Goal: Task Accomplishment & Management: Understand process/instructions

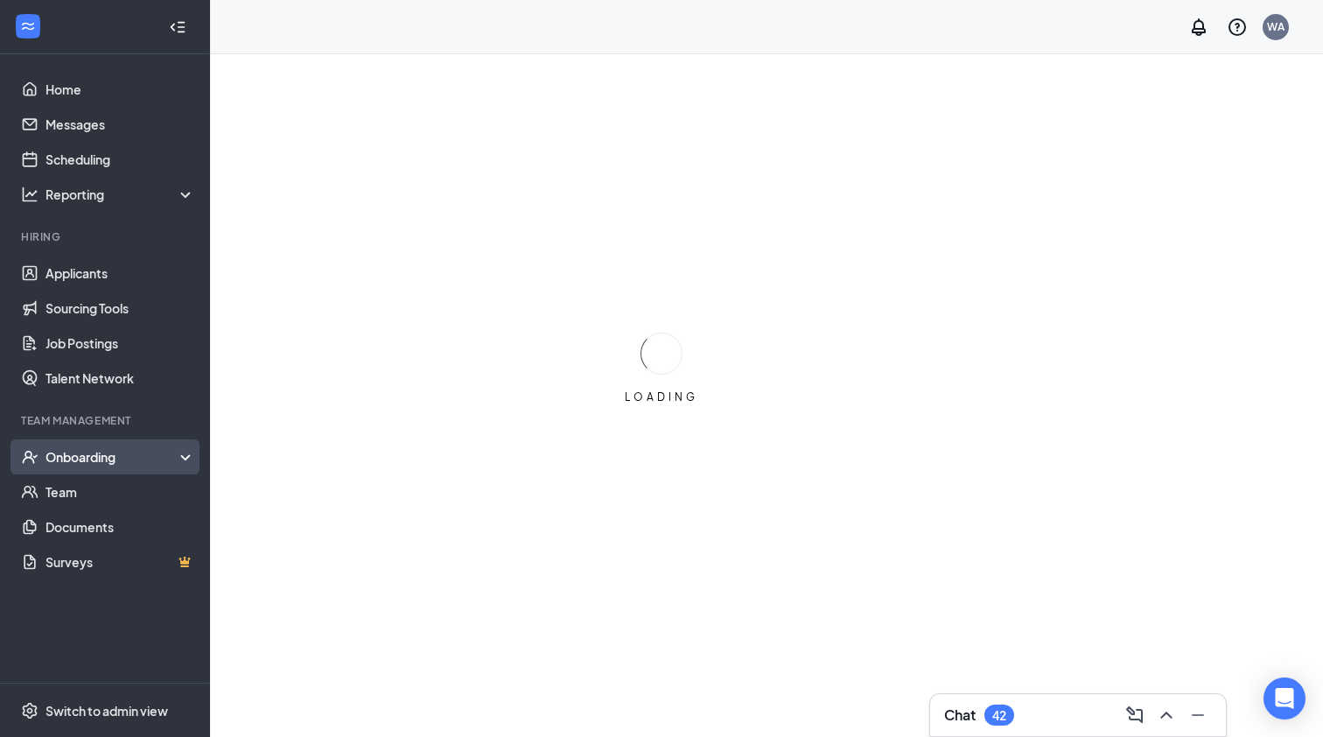
click at [128, 460] on div "Onboarding" at bounding box center [112, 456] width 135 height 17
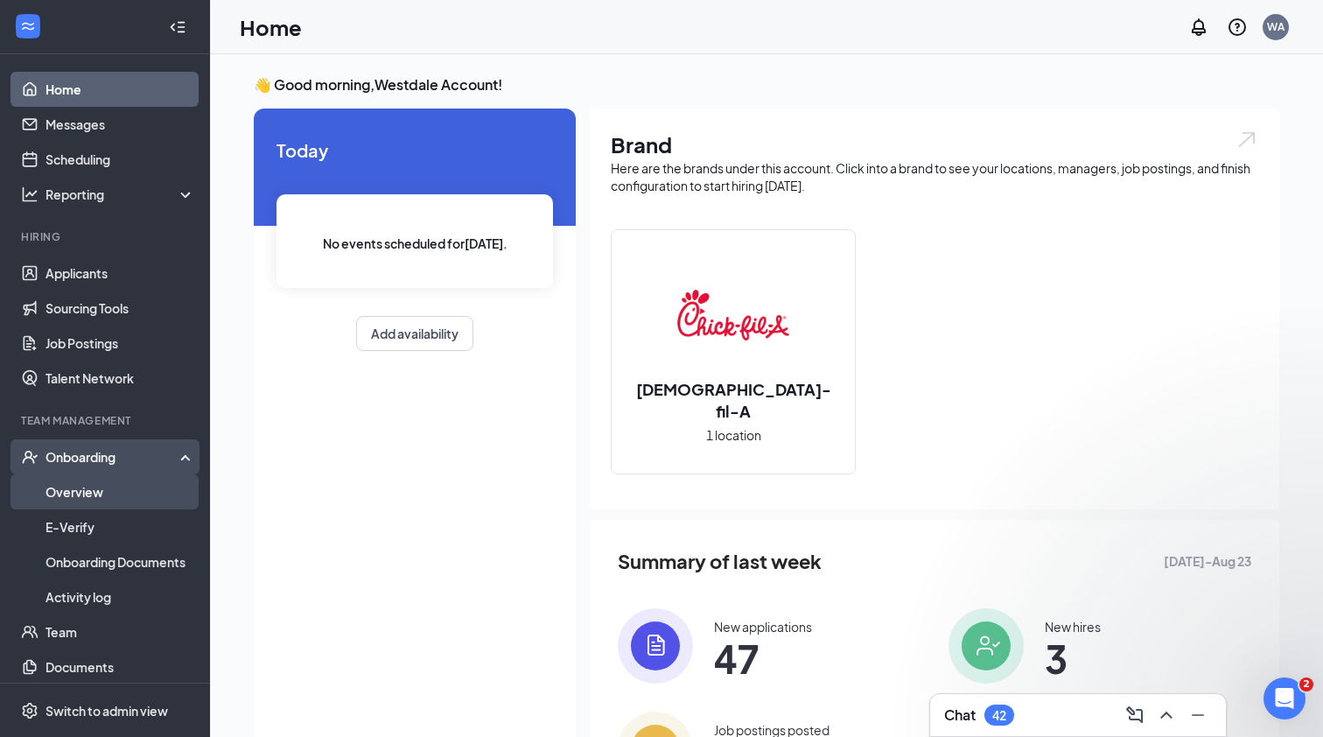
click at [129, 486] on link "Overview" at bounding box center [120, 491] width 150 height 35
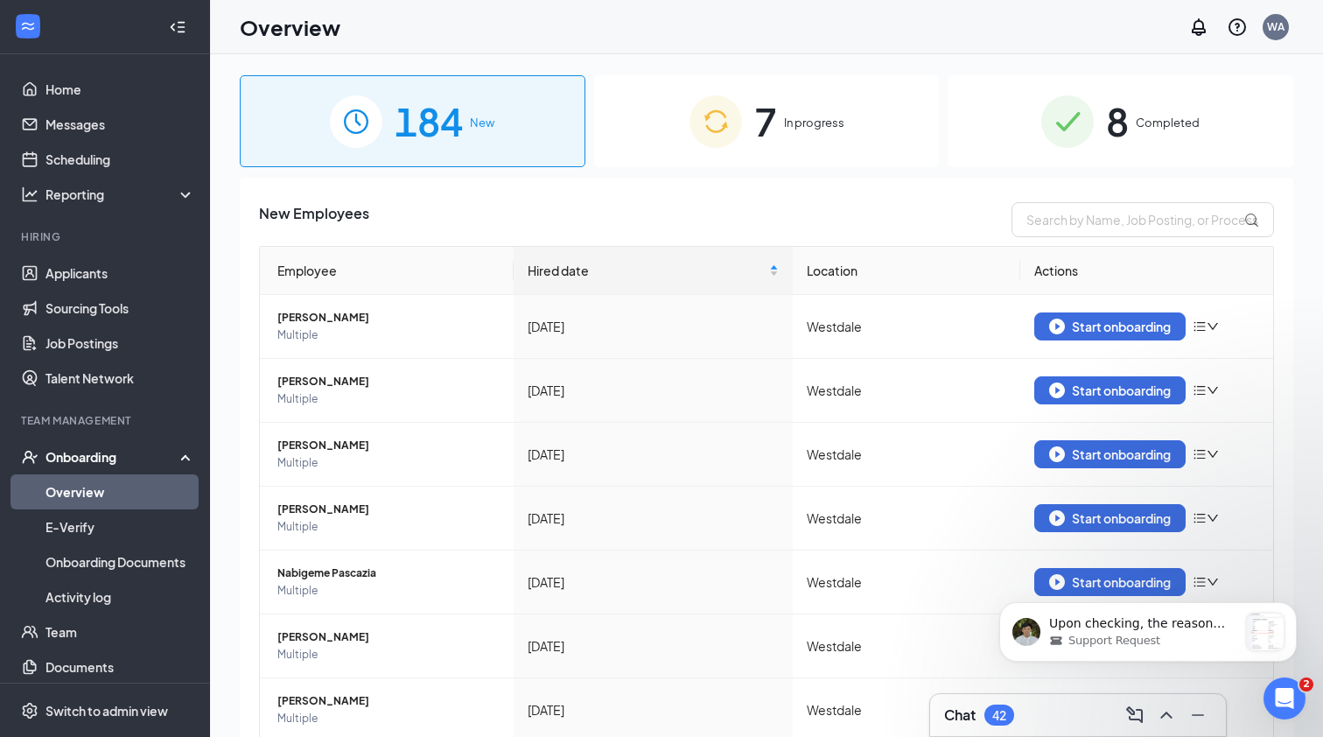
click at [850, 123] on div "7 In progress" at bounding box center [767, 121] width 346 height 92
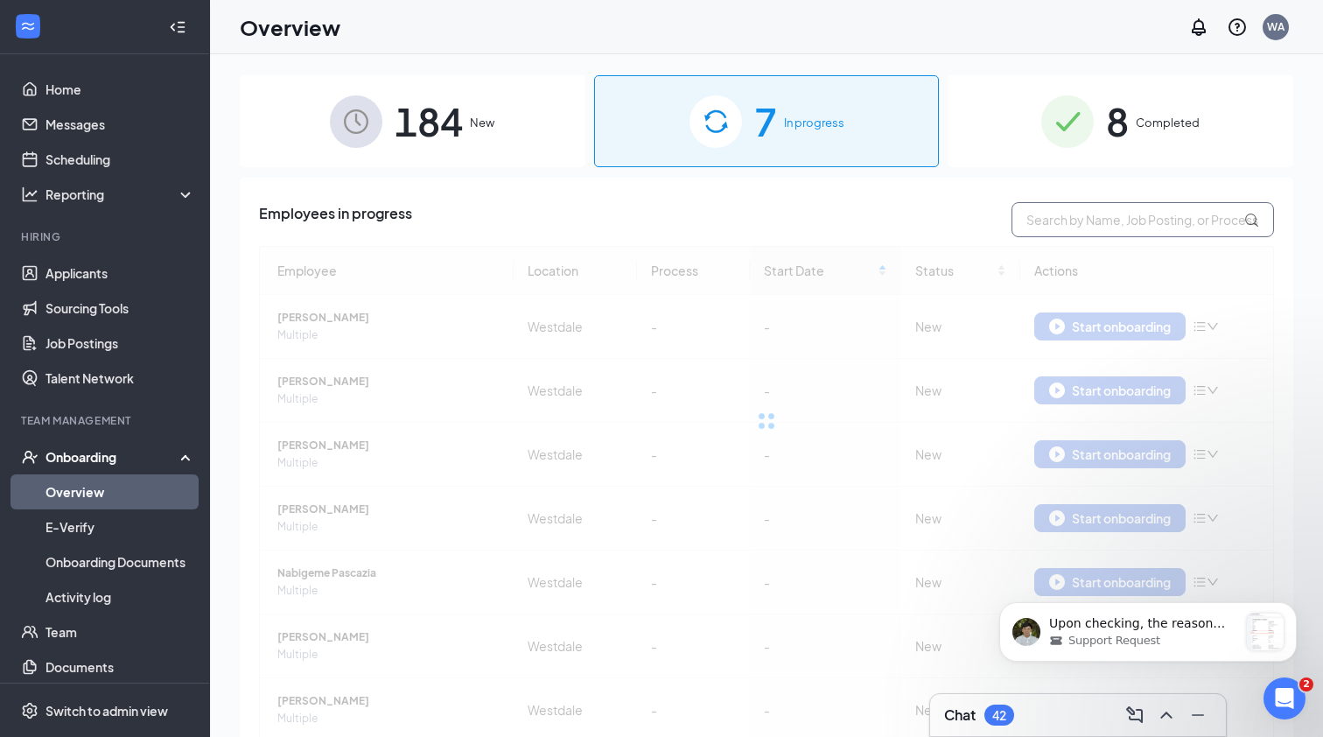
click at [1074, 227] on input "text" at bounding box center [1142, 219] width 262 height 35
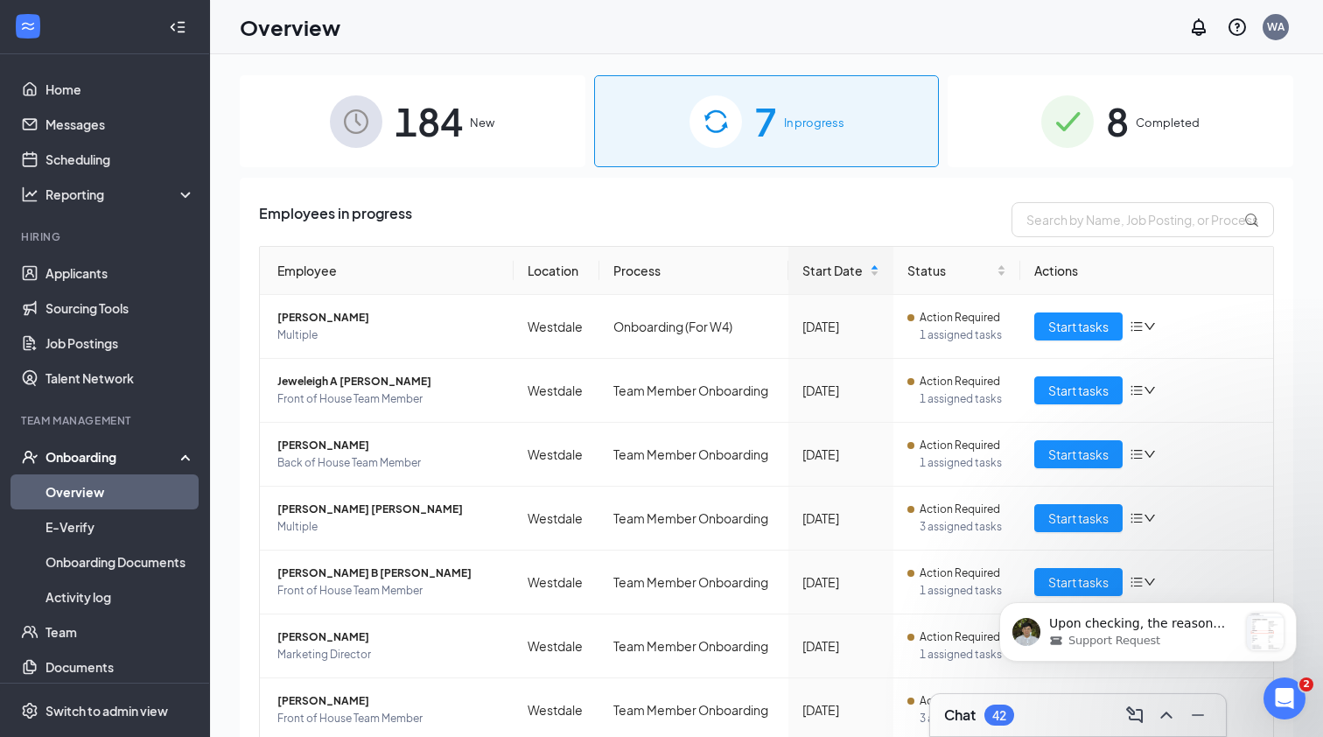
click at [455, 115] on span "184" at bounding box center [429, 121] width 68 height 60
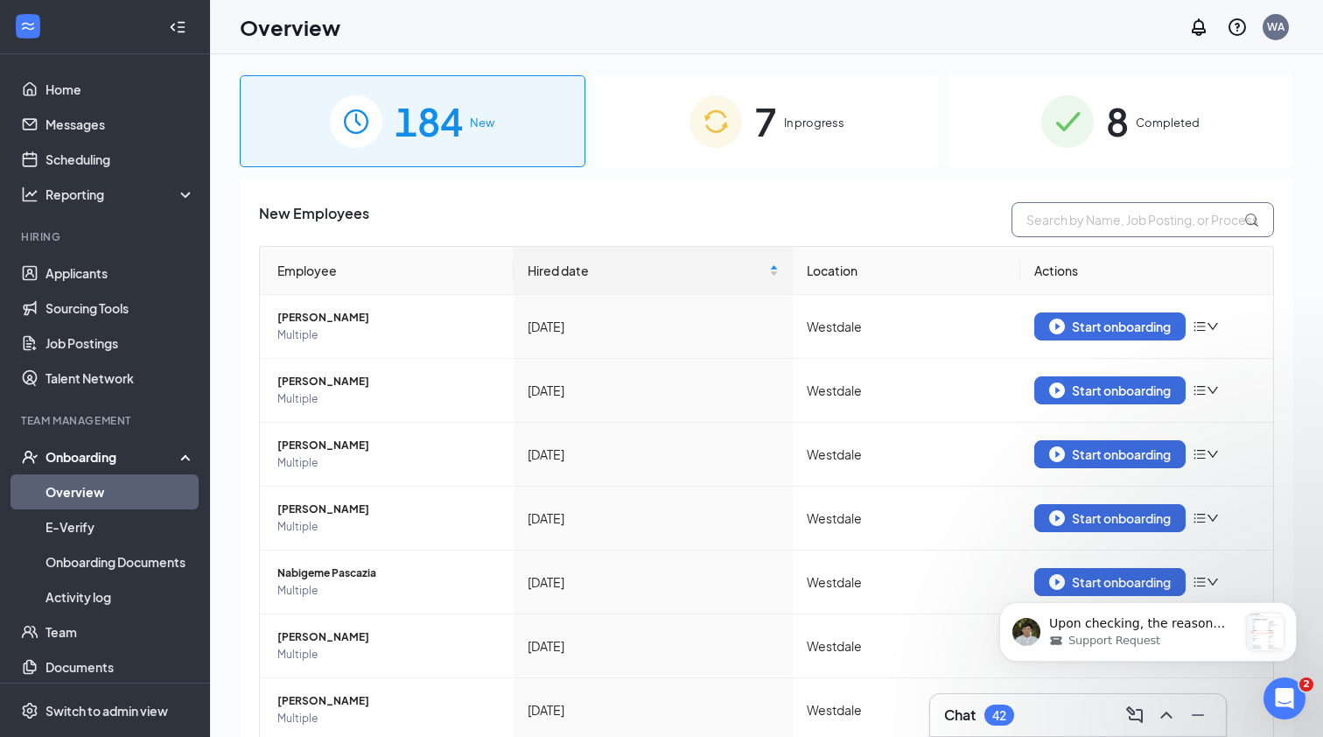
click at [1131, 223] on input "text" at bounding box center [1142, 219] width 262 height 35
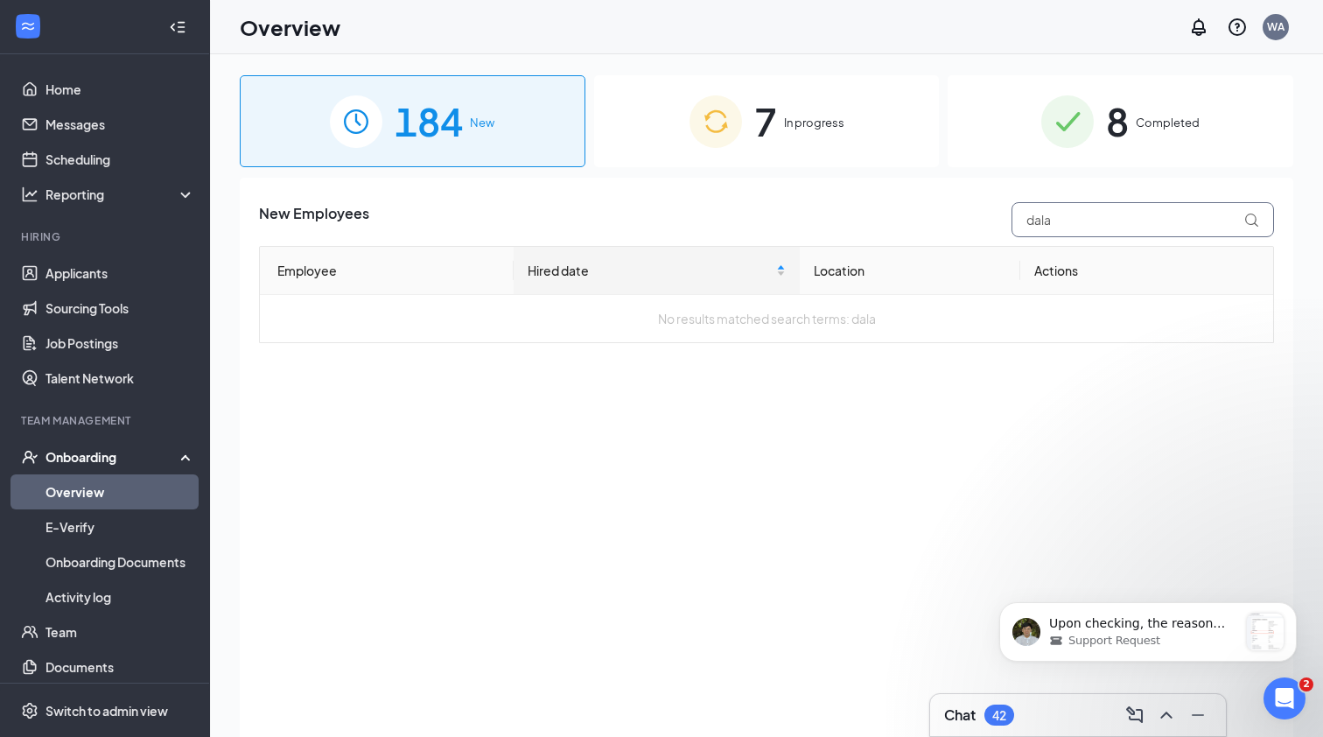
type input "dala"
click at [395, 137] on span "184" at bounding box center [429, 121] width 68 height 60
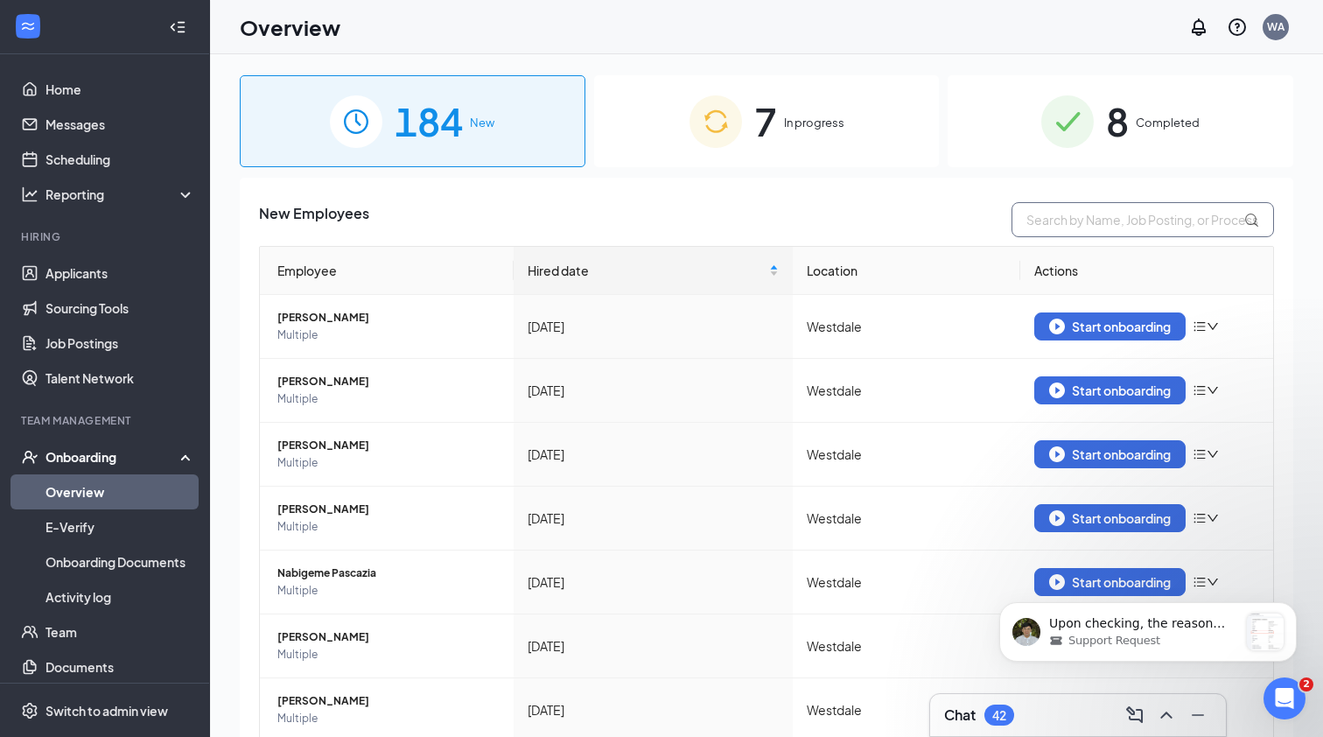
click at [1078, 226] on input "text" at bounding box center [1142, 219] width 262 height 35
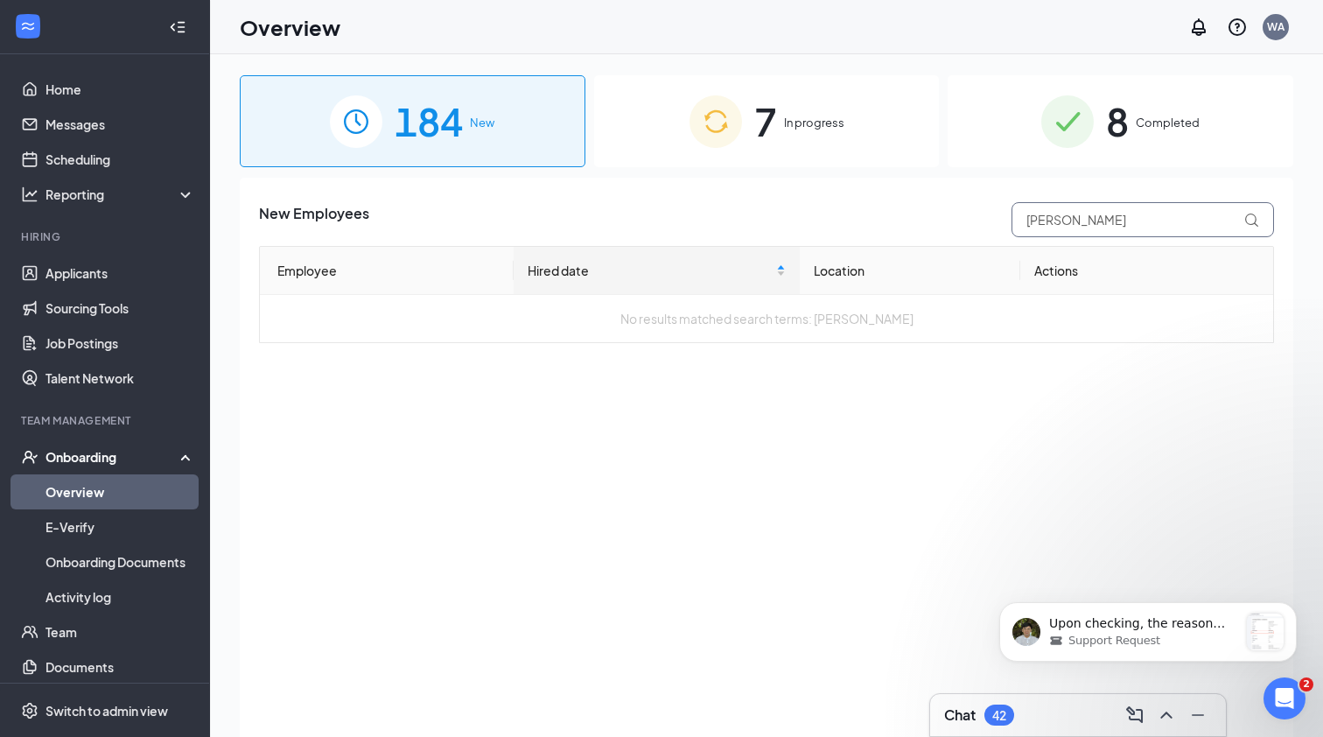
type input "[PERSON_NAME]"
click at [840, 132] on div "7 In progress" at bounding box center [767, 121] width 346 height 92
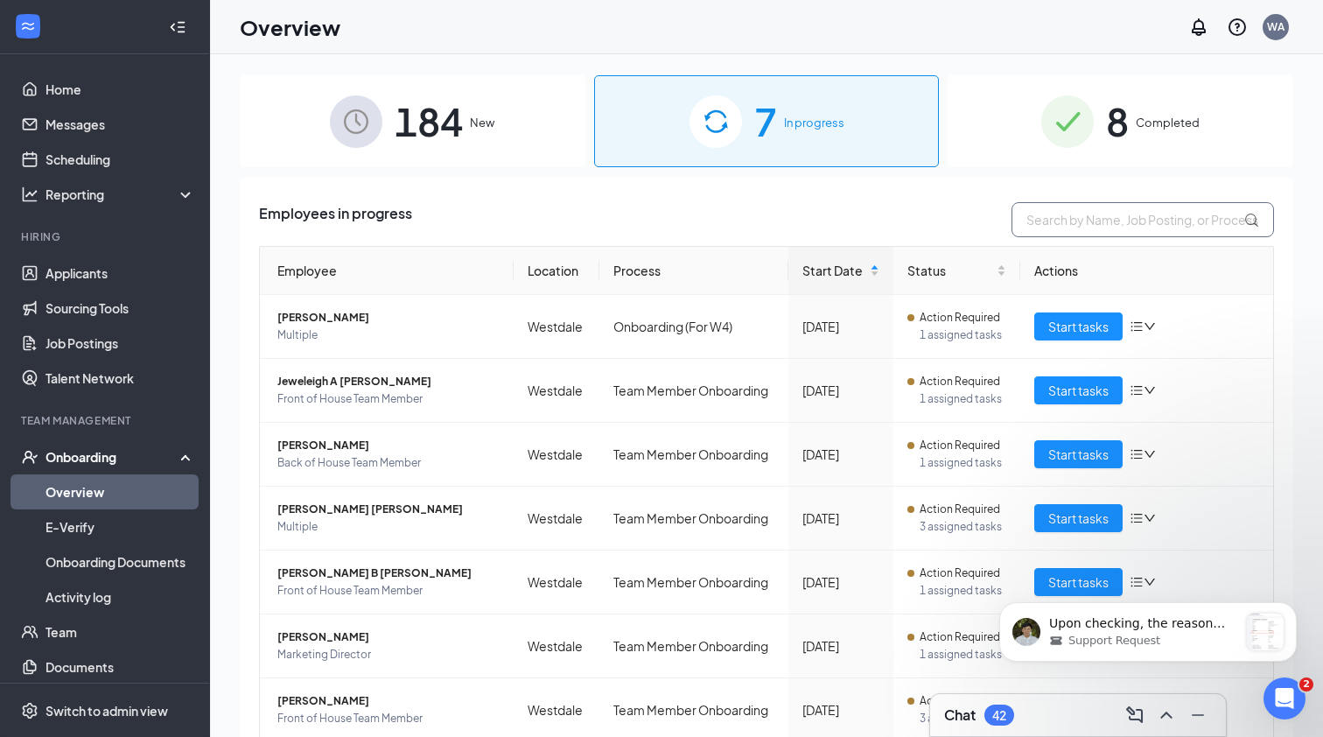
click at [1155, 231] on input "text" at bounding box center [1142, 219] width 262 height 35
type input "[PERSON_NAME]"
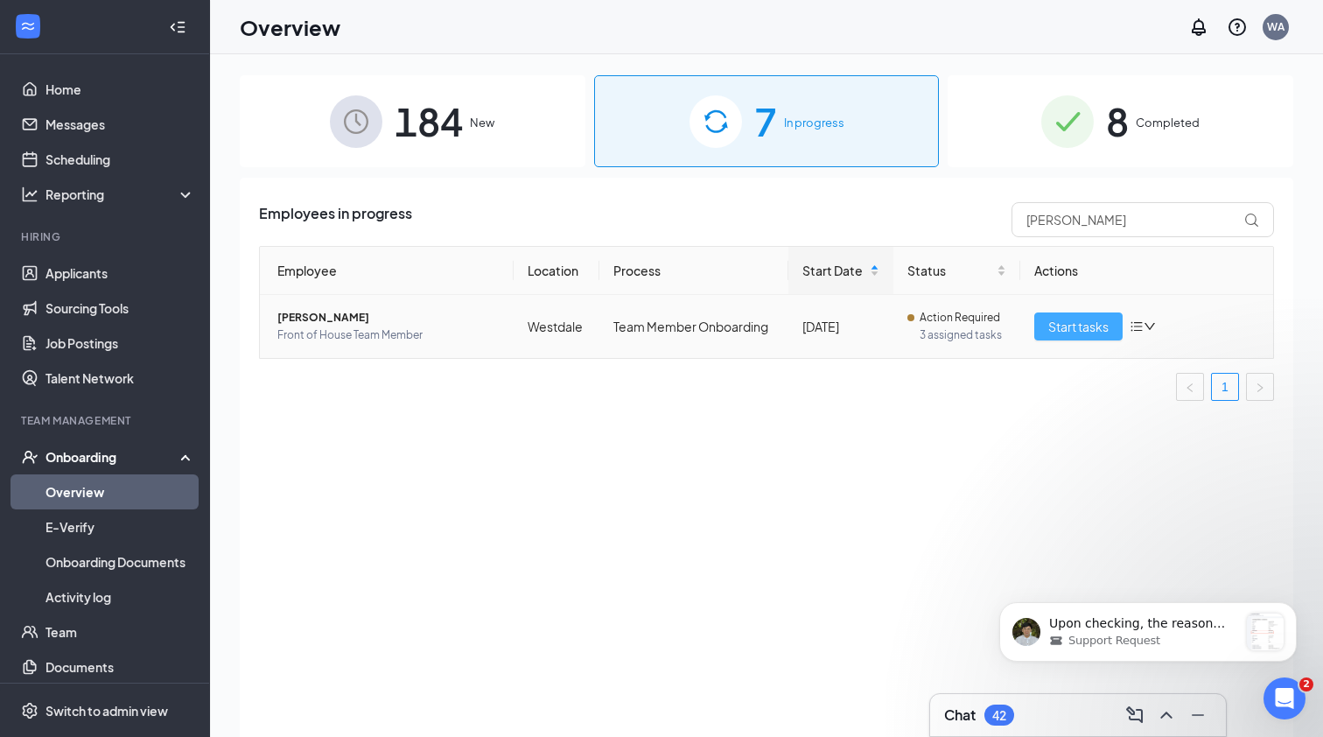
click at [1092, 334] on span "Start tasks" at bounding box center [1078, 326] width 60 height 19
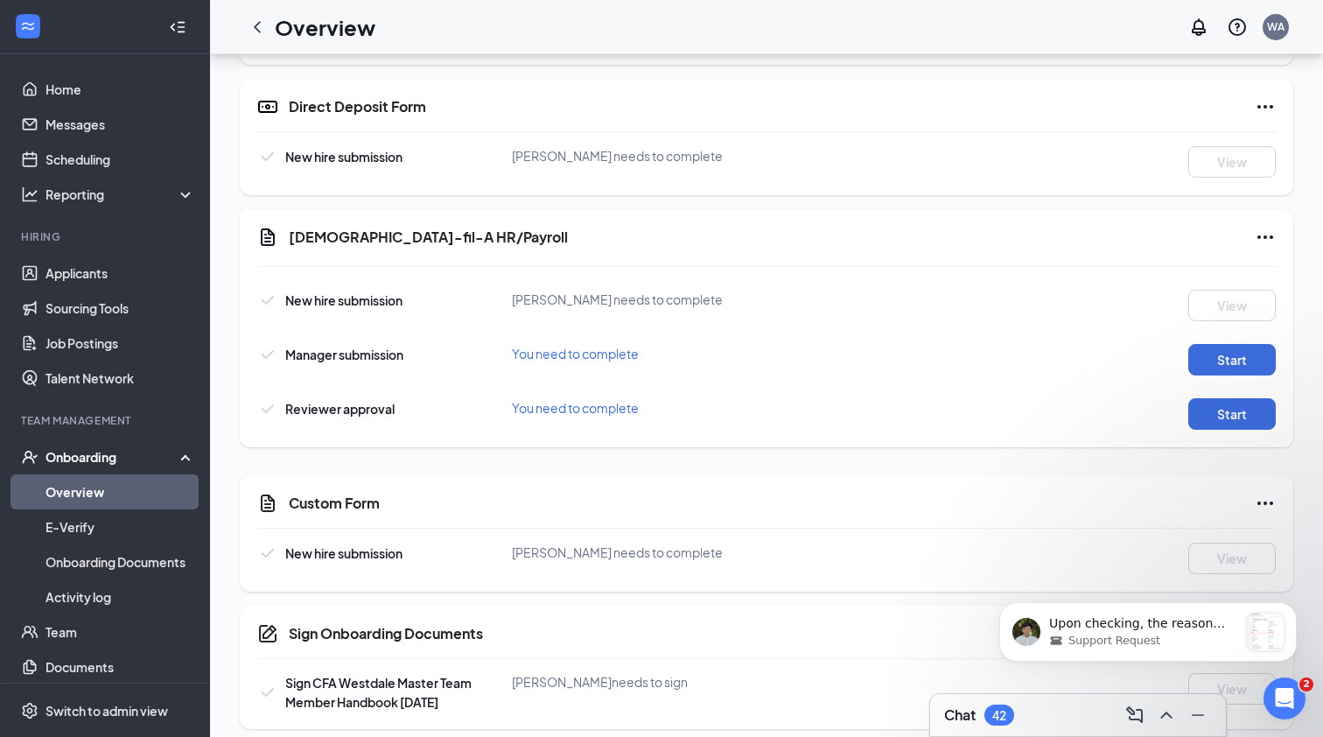
scroll to position [819, 0]
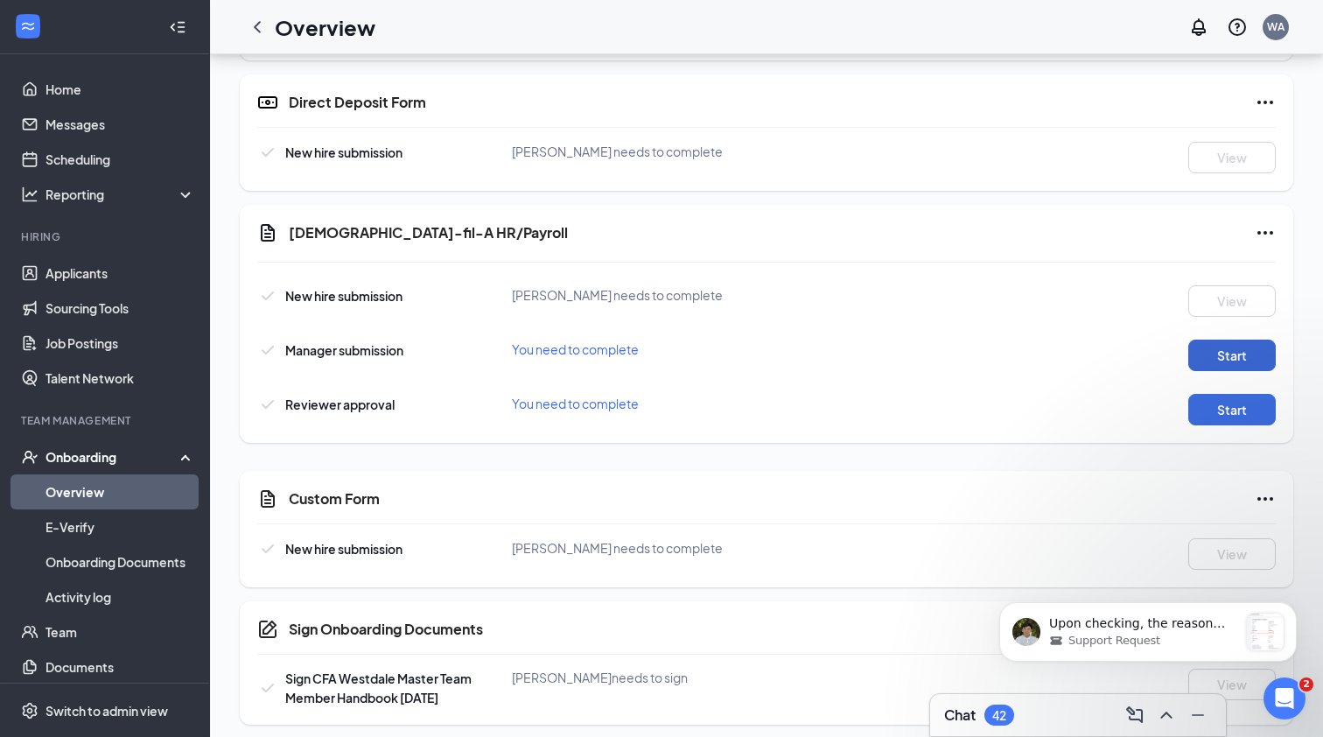
click at [1230, 353] on button "Start" at bounding box center [1231, 354] width 87 height 31
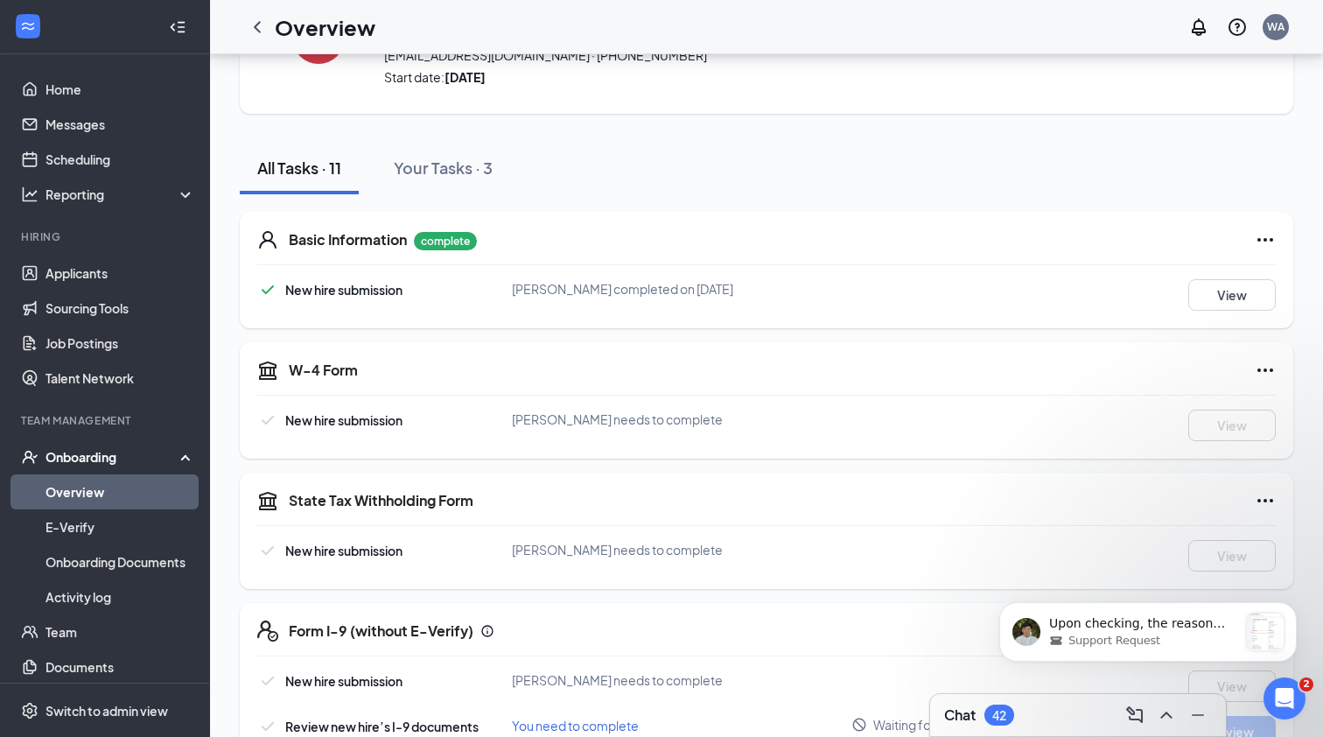
scroll to position [109, 0]
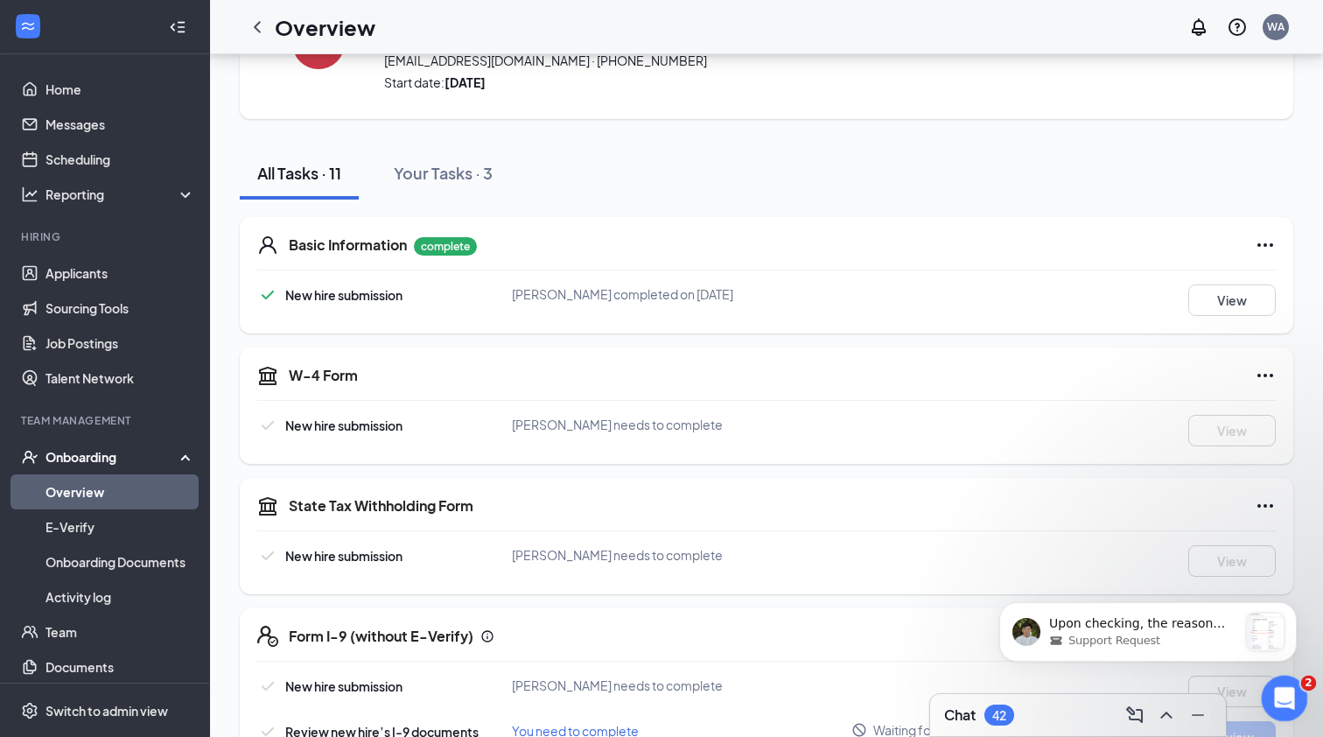
click at [1284, 701] on icon "Open Intercom Messenger" at bounding box center [1282, 696] width 29 height 29
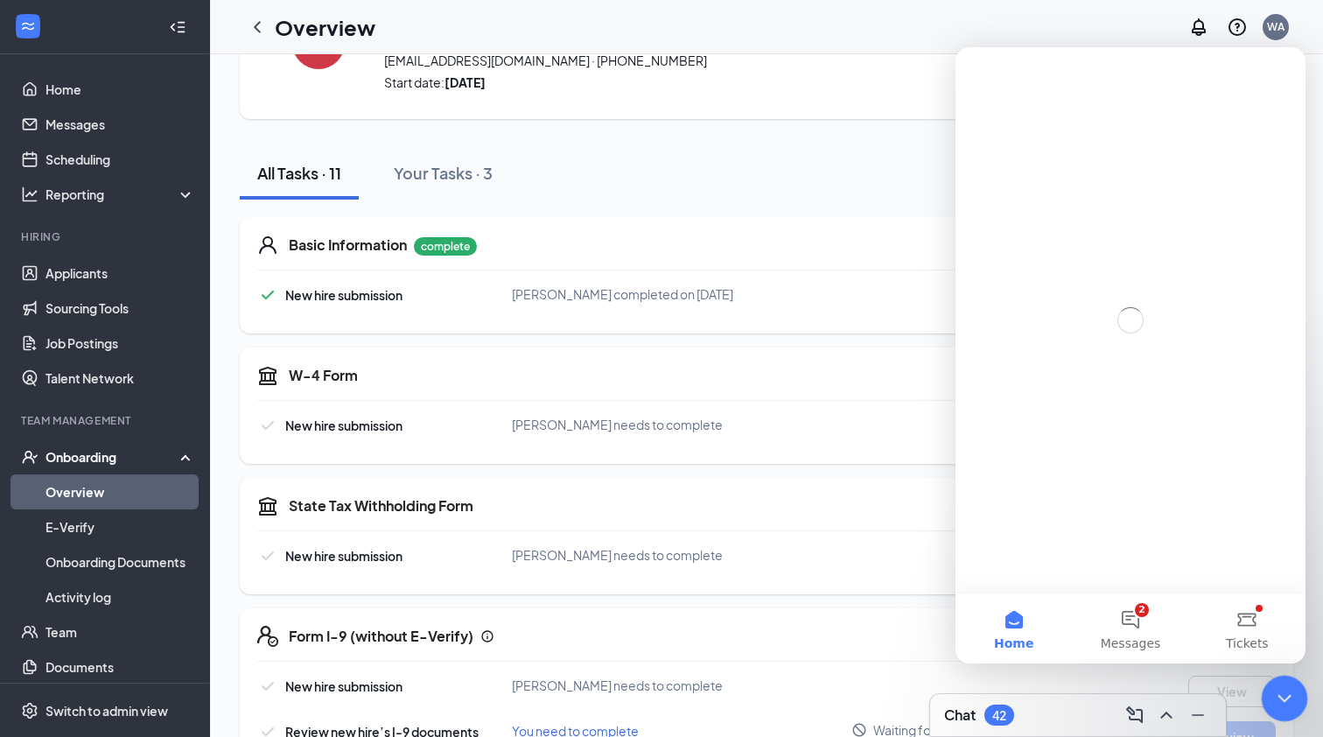
scroll to position [0, 0]
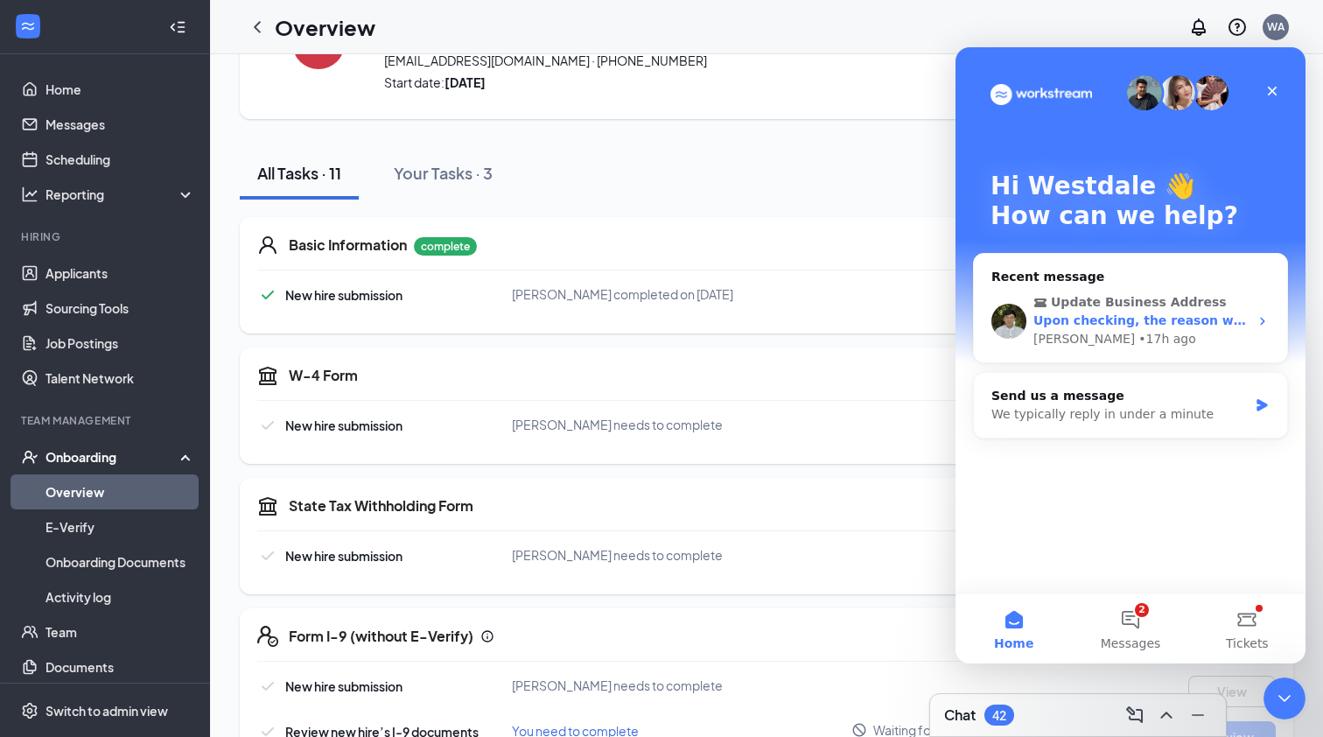
click at [1186, 329] on div "Upon checking, the reason why you are unable to complete the module is because …" at bounding box center [1140, 320] width 215 height 18
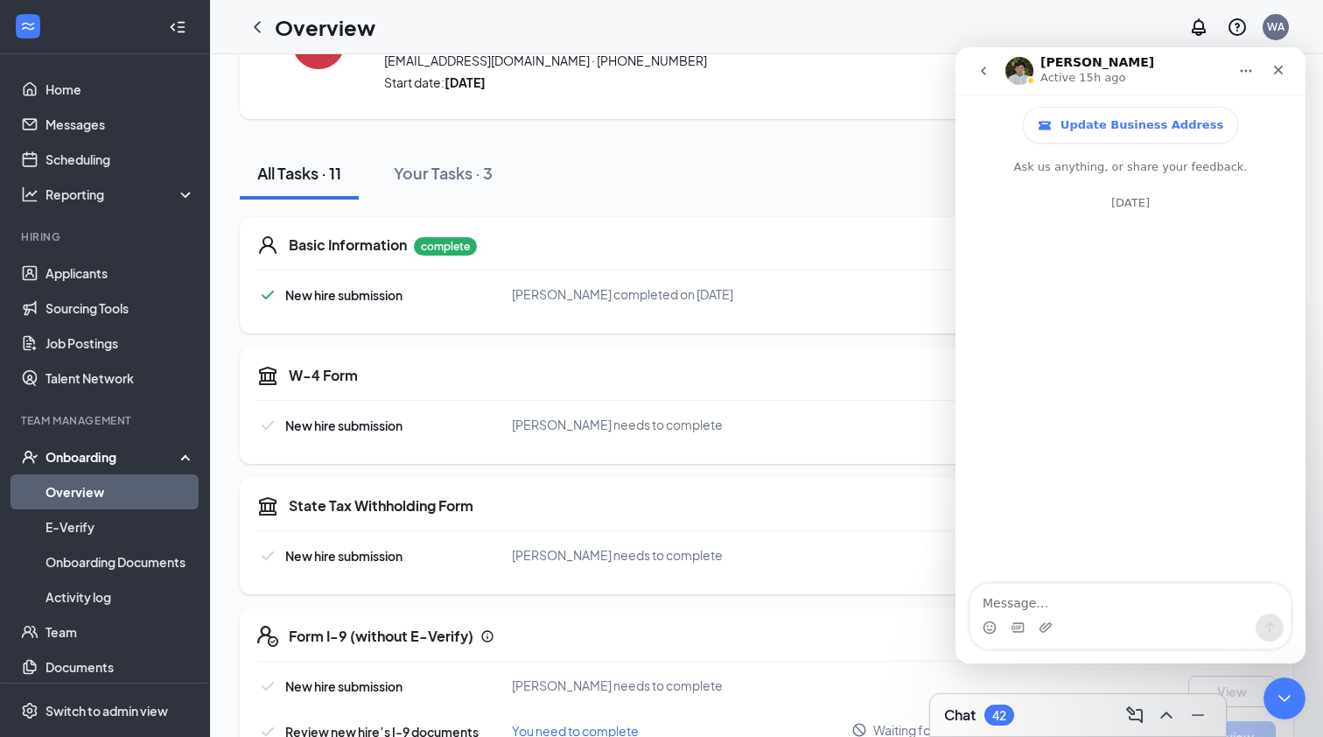
scroll to position [3, 0]
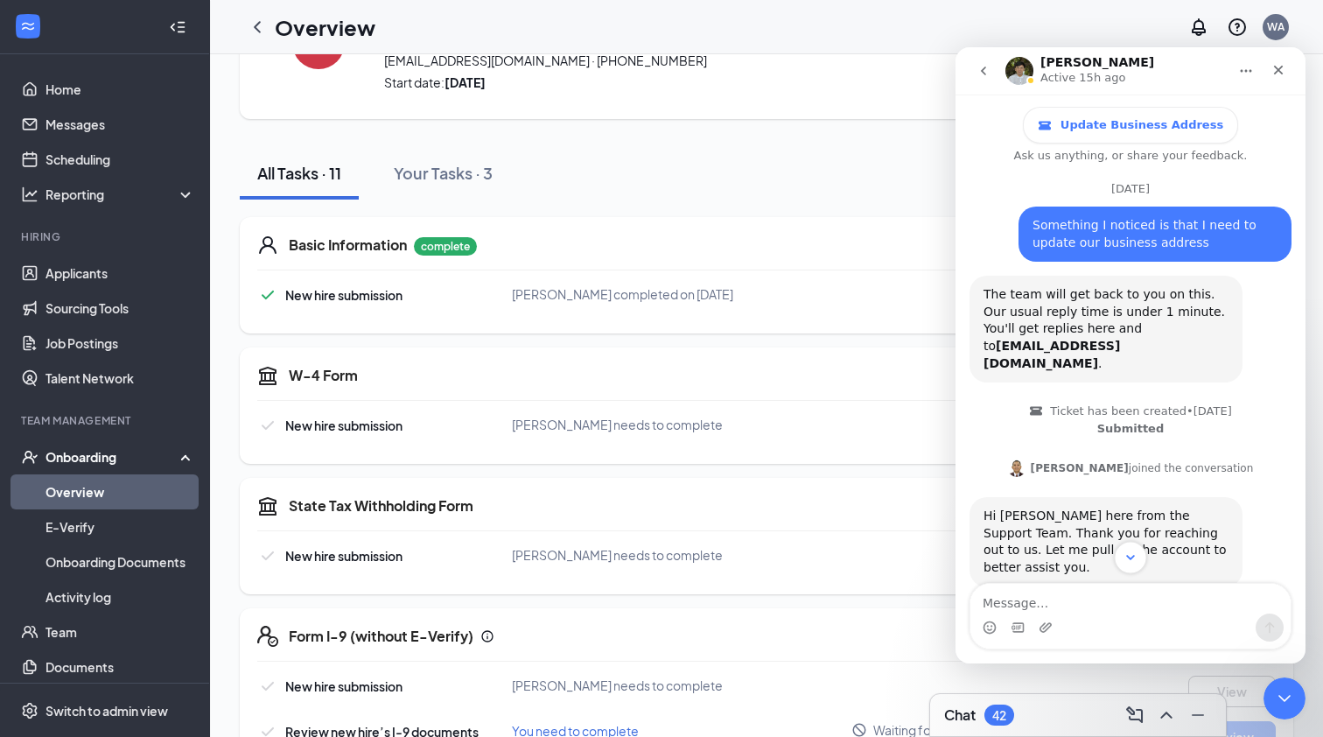
click at [1127, 553] on icon "Scroll to bottom" at bounding box center [1131, 557] width 16 height 16
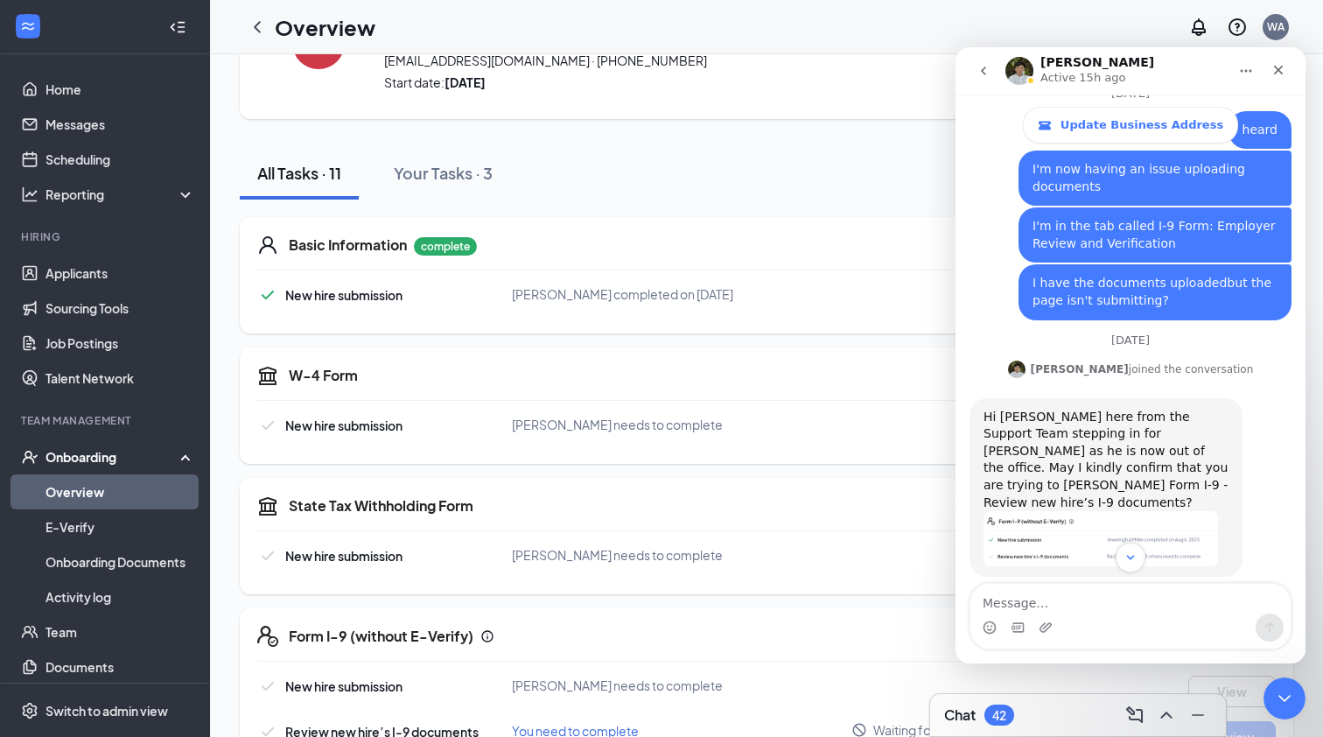
scroll to position [8564, 0]
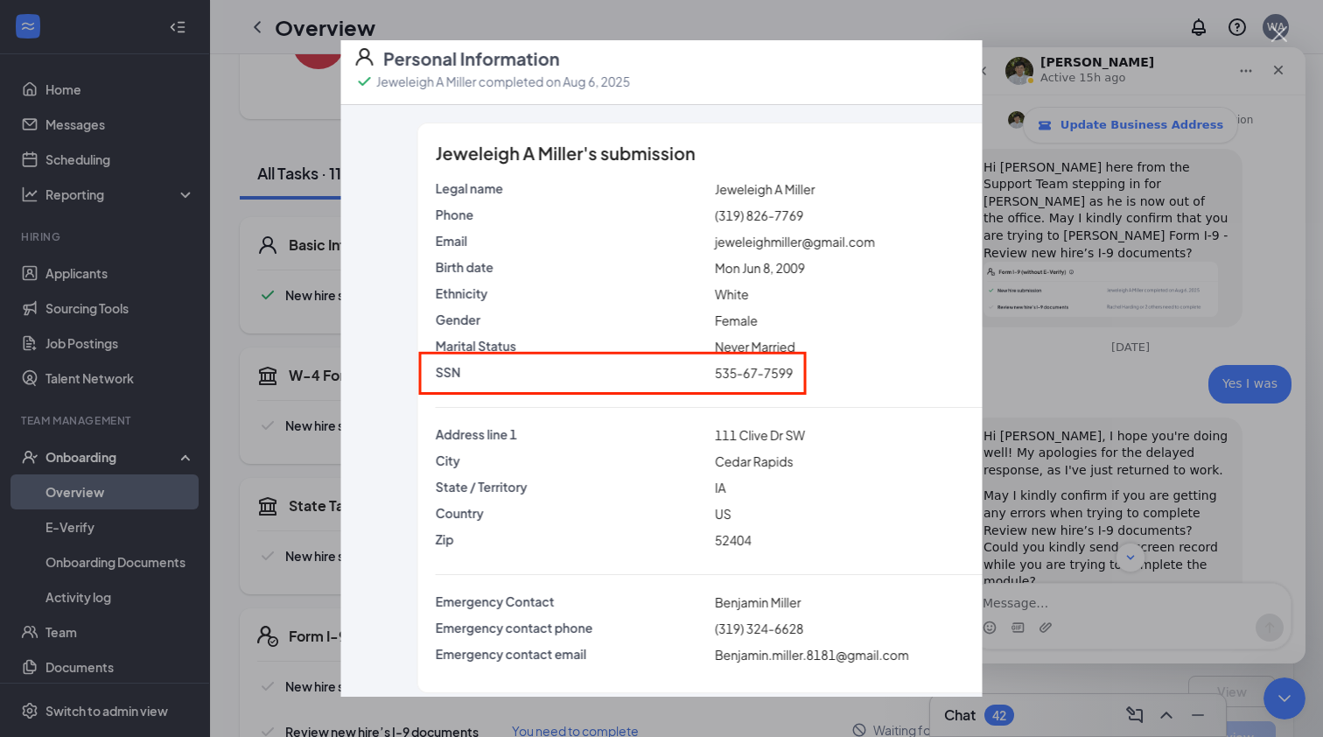
click at [1222, 247] on div "Intercom messenger" at bounding box center [661, 368] width 1323 height 737
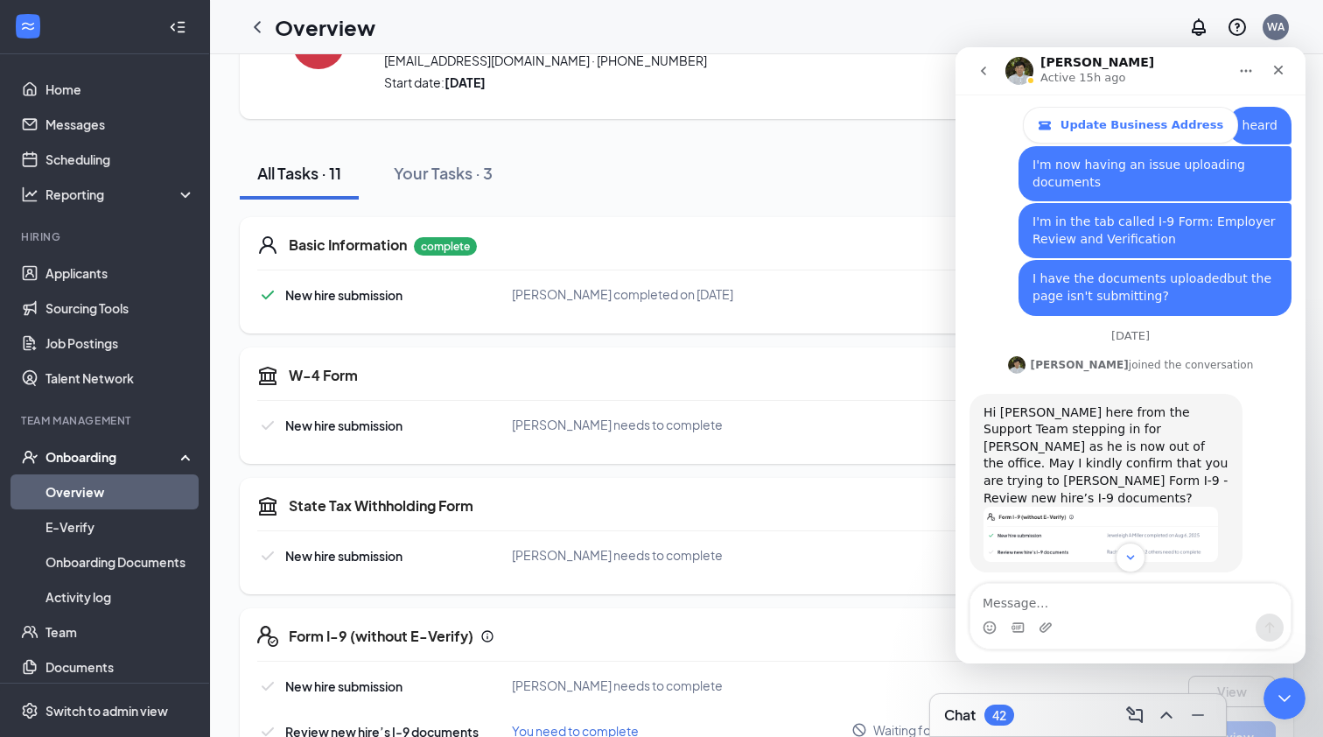
scroll to position [8318, 0]
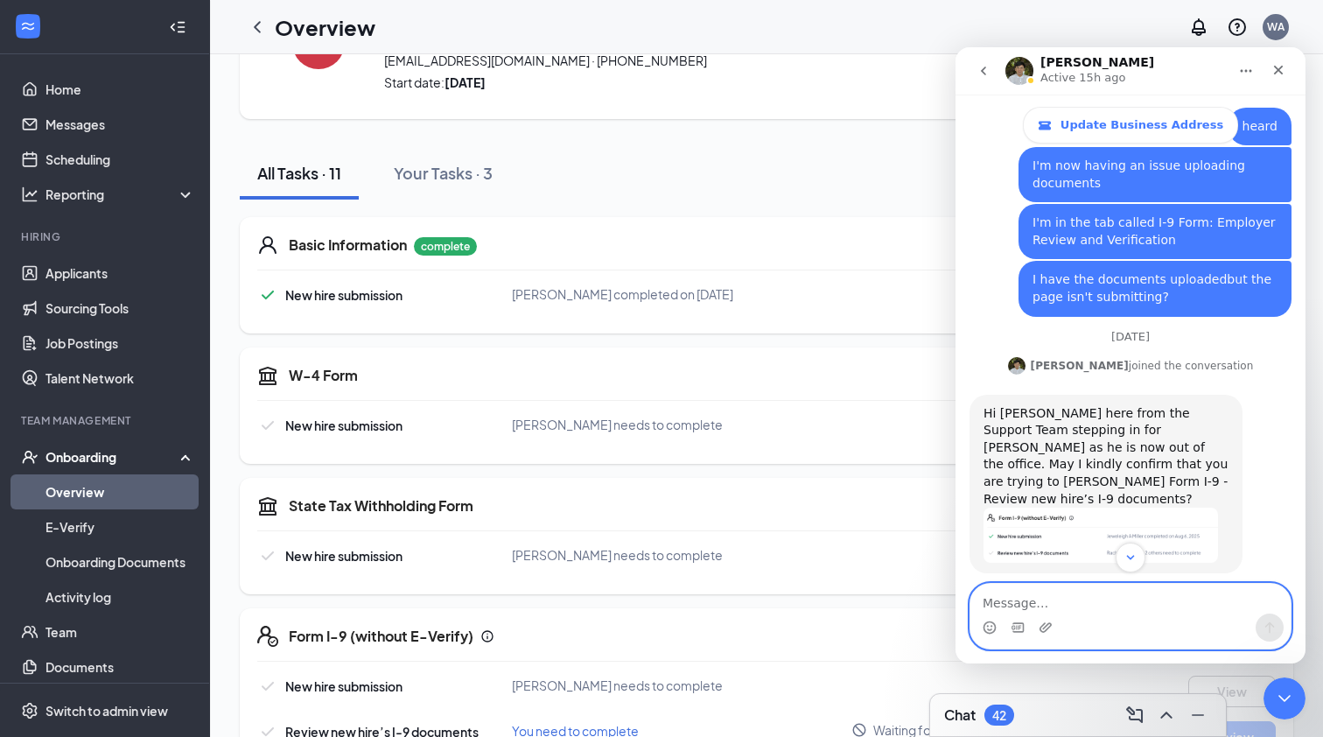
click at [1102, 601] on textarea "Message…" at bounding box center [1130, 599] width 320 height 30
type textarea "got it, the 534 is the correct one"
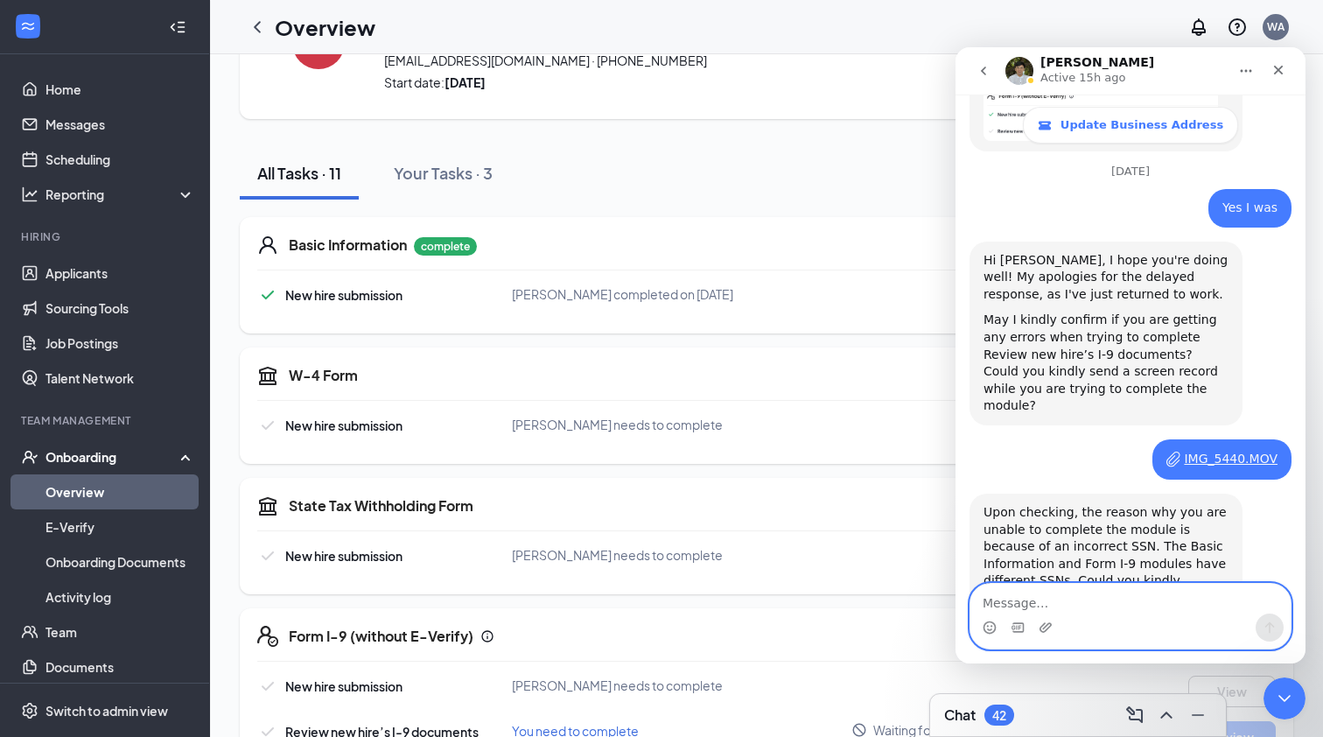
scroll to position [8754, 0]
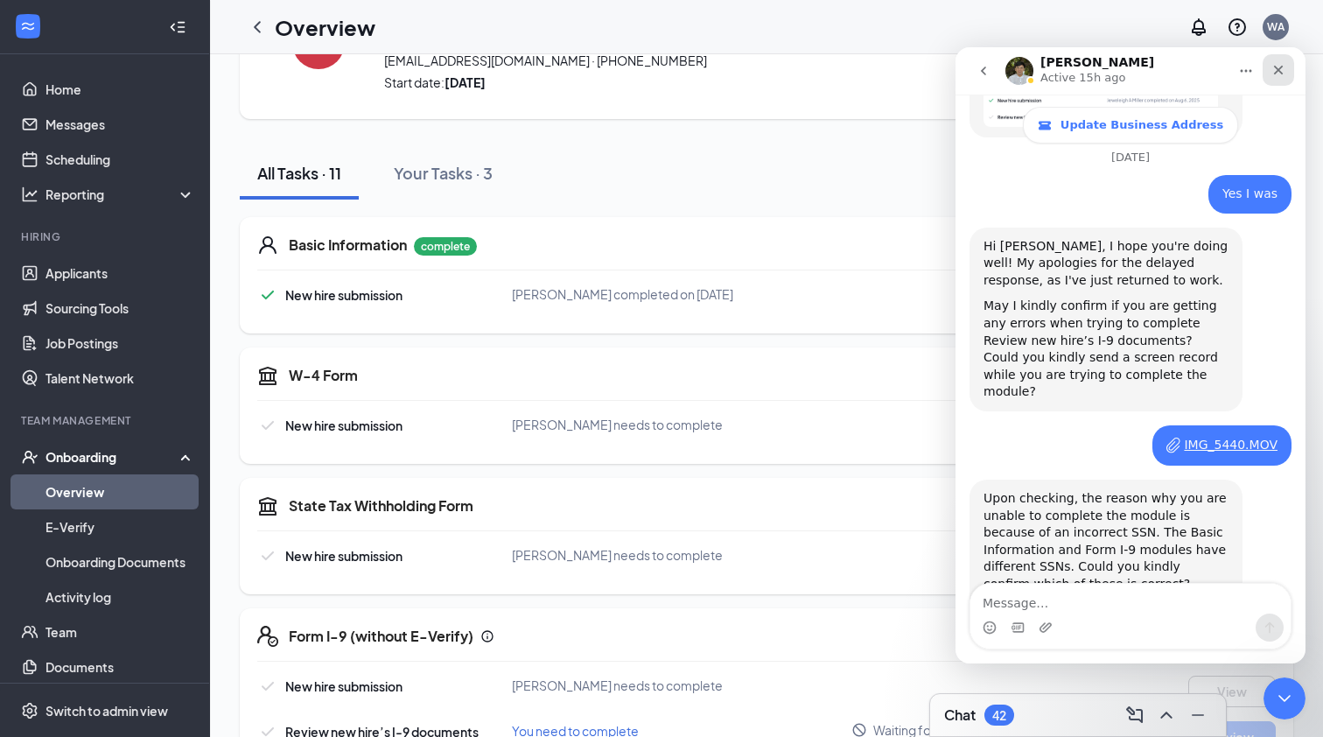
click at [1283, 71] on icon "Close" at bounding box center [1278, 70] width 14 height 14
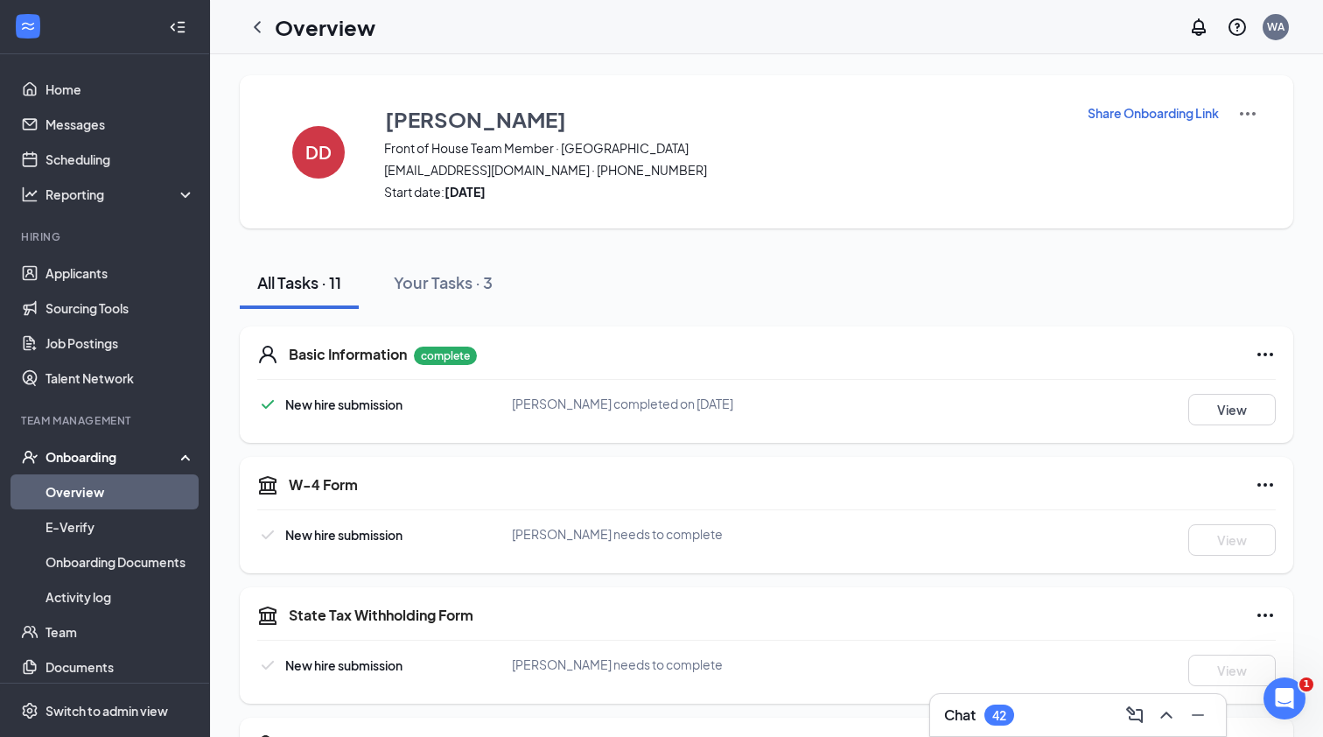
scroll to position [0, 0]
